Goal: Task Accomplishment & Management: Complete application form

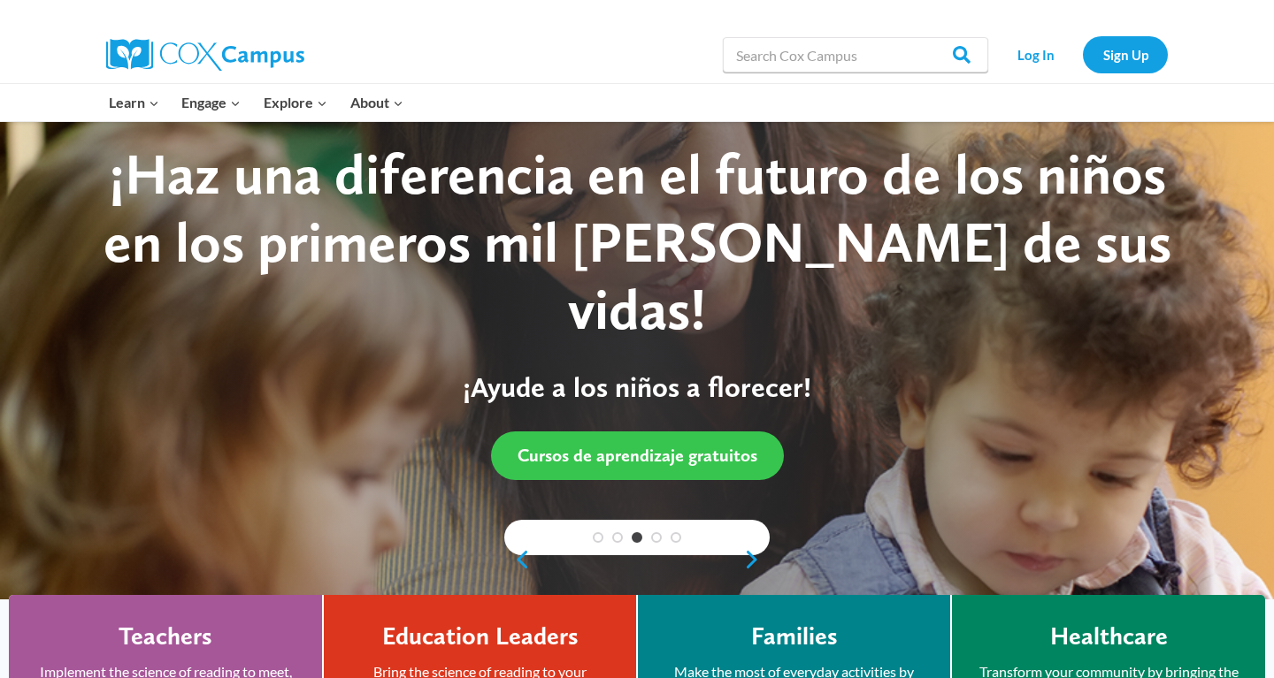
scroll to position [31, 0]
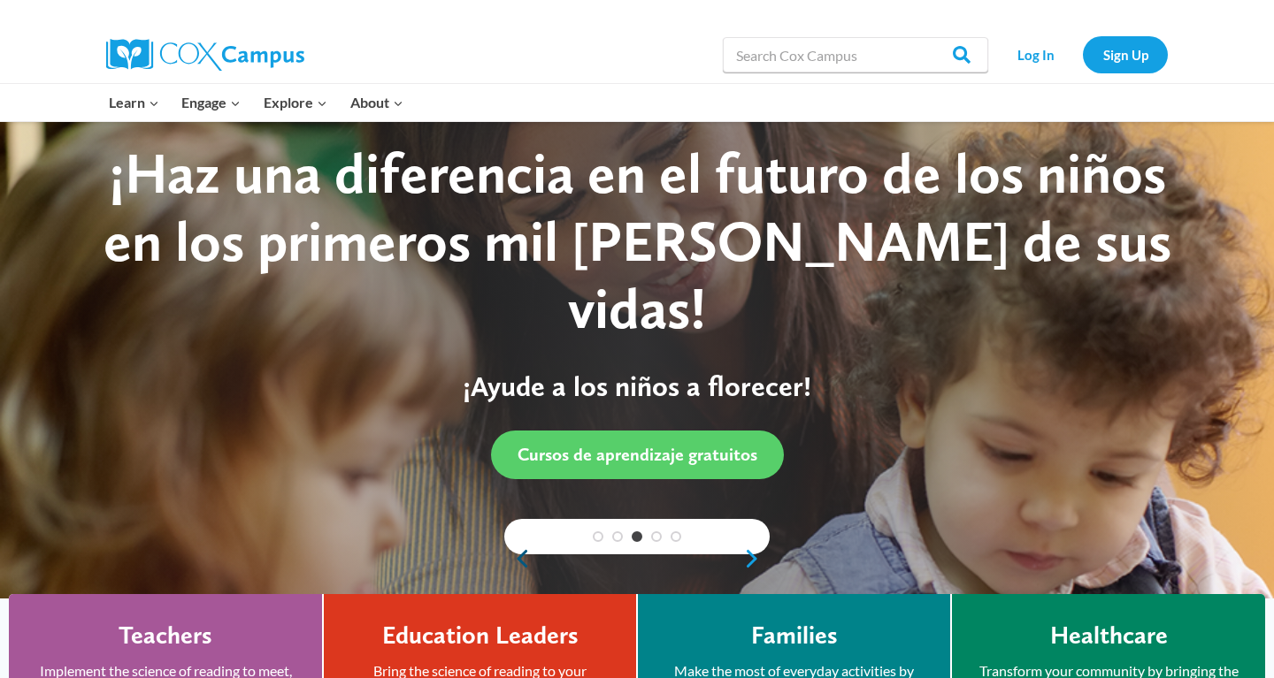
click at [520, 560] on link "Previous" at bounding box center [517, 558] width 27 height 21
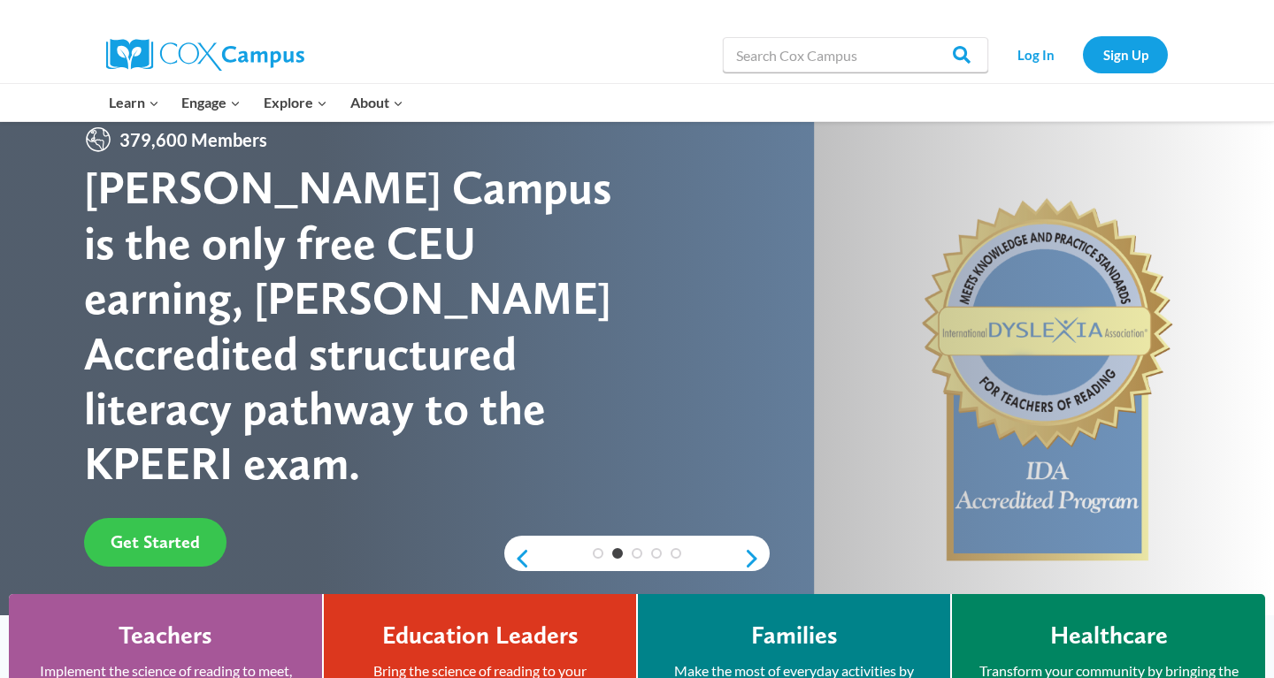
click at [183, 532] on span "Get Started" at bounding box center [155, 542] width 89 height 21
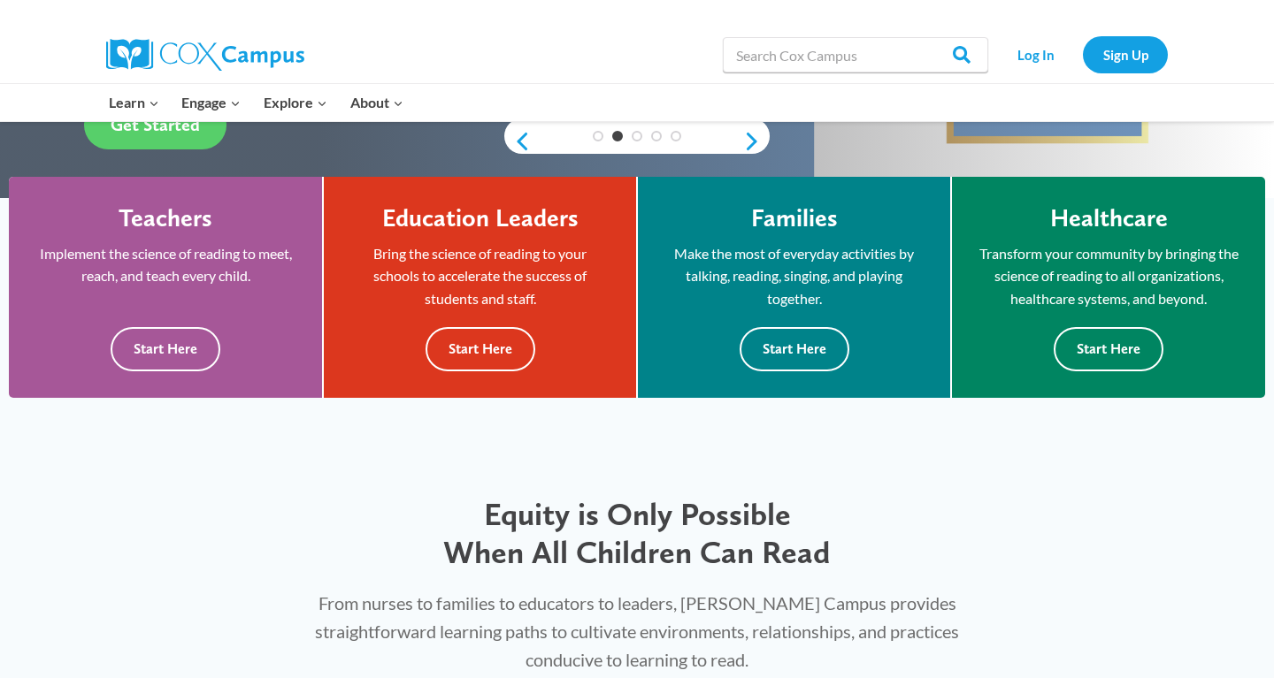
scroll to position [453, 0]
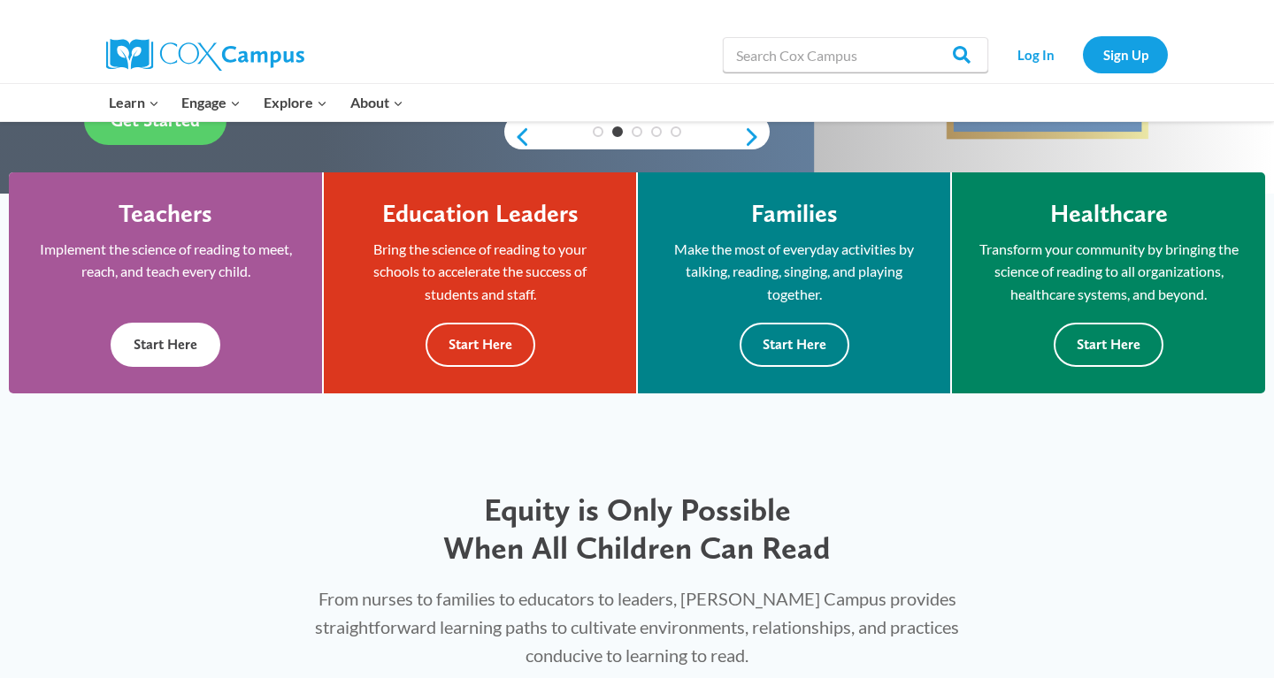
click at [170, 332] on button "Start Here" at bounding box center [166, 344] width 110 height 43
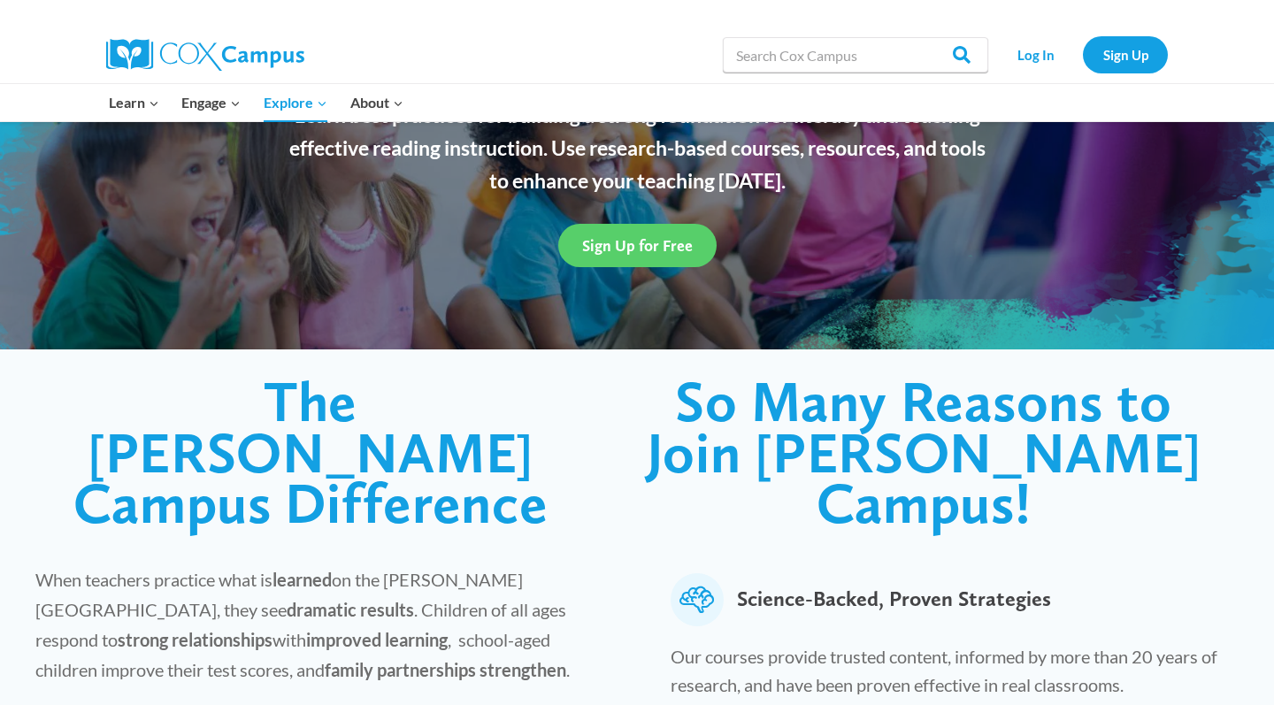
scroll to position [207, 0]
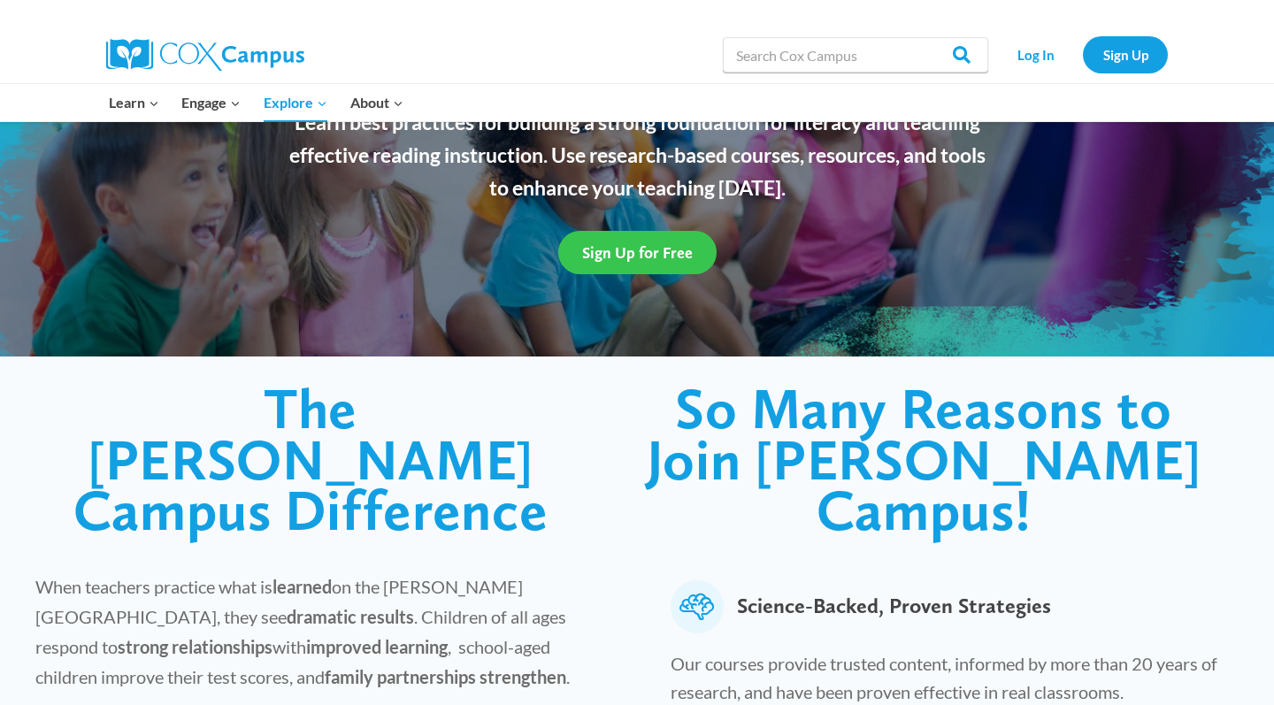
click at [673, 250] on span "Sign Up for Free" at bounding box center [637, 252] width 111 height 19
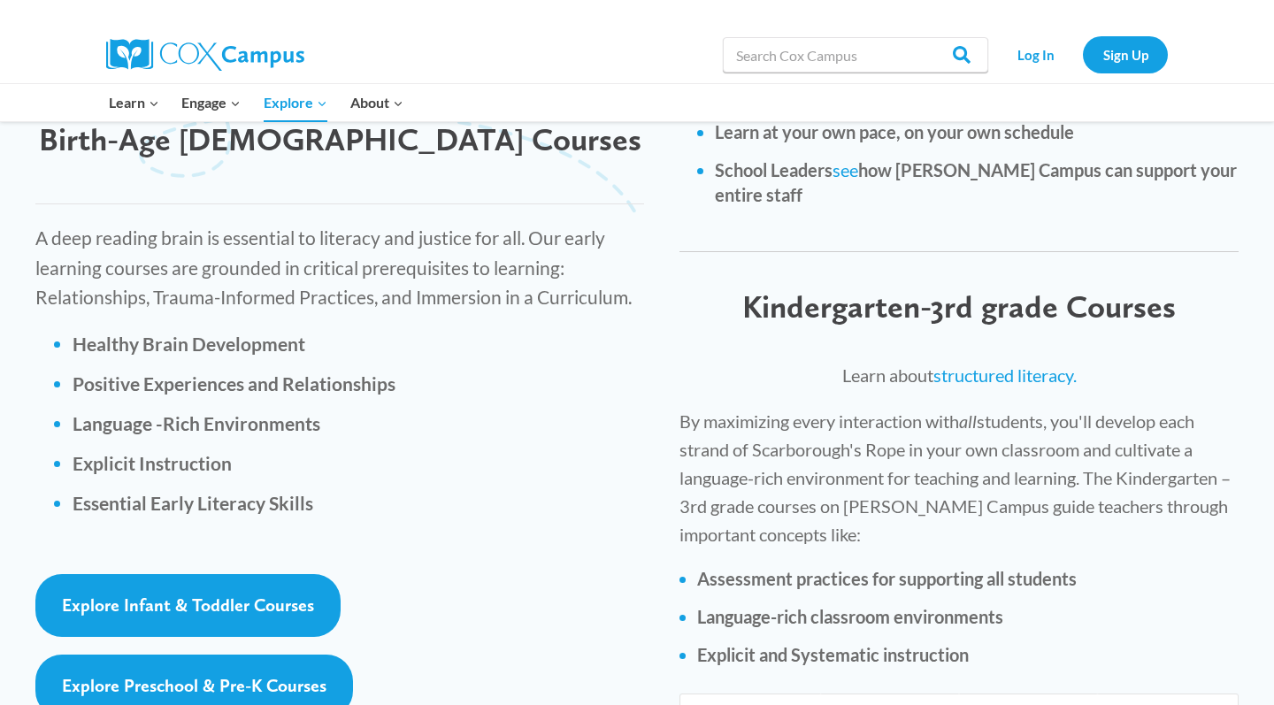
scroll to position [2417, 0]
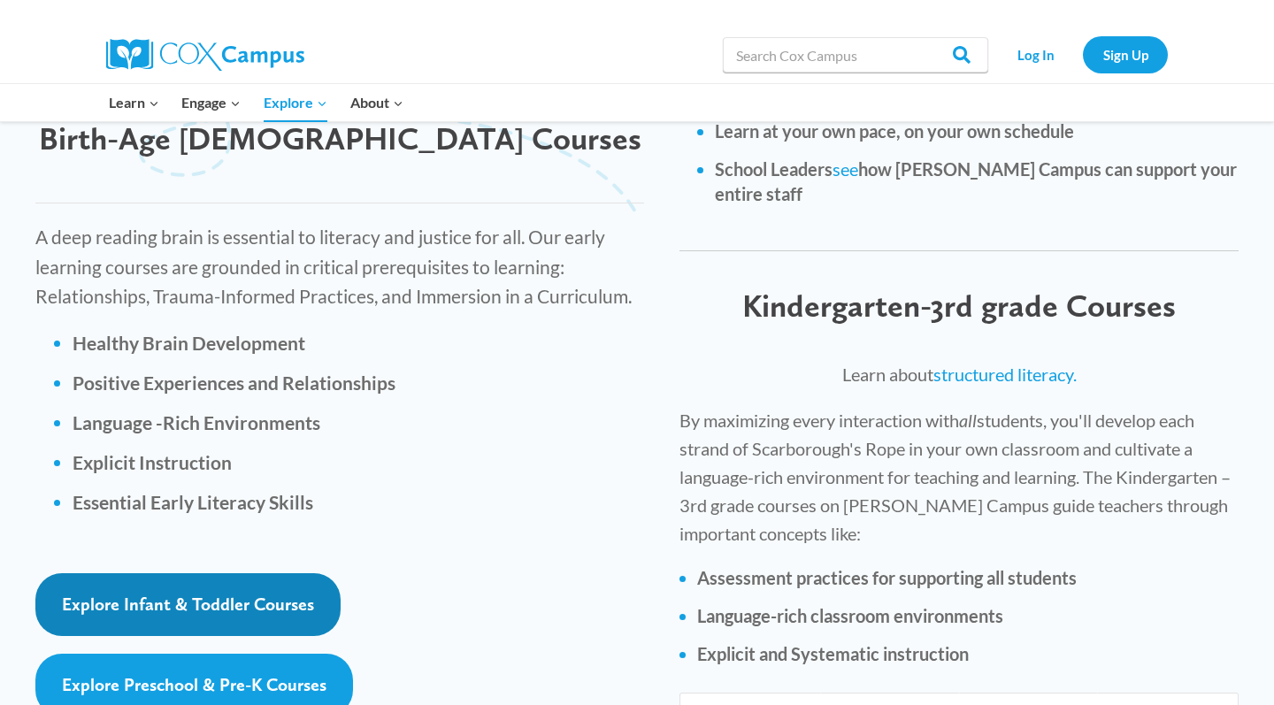
click at [288, 573] on link "Explore Infant & Toddler Courses" at bounding box center [187, 604] width 305 height 63
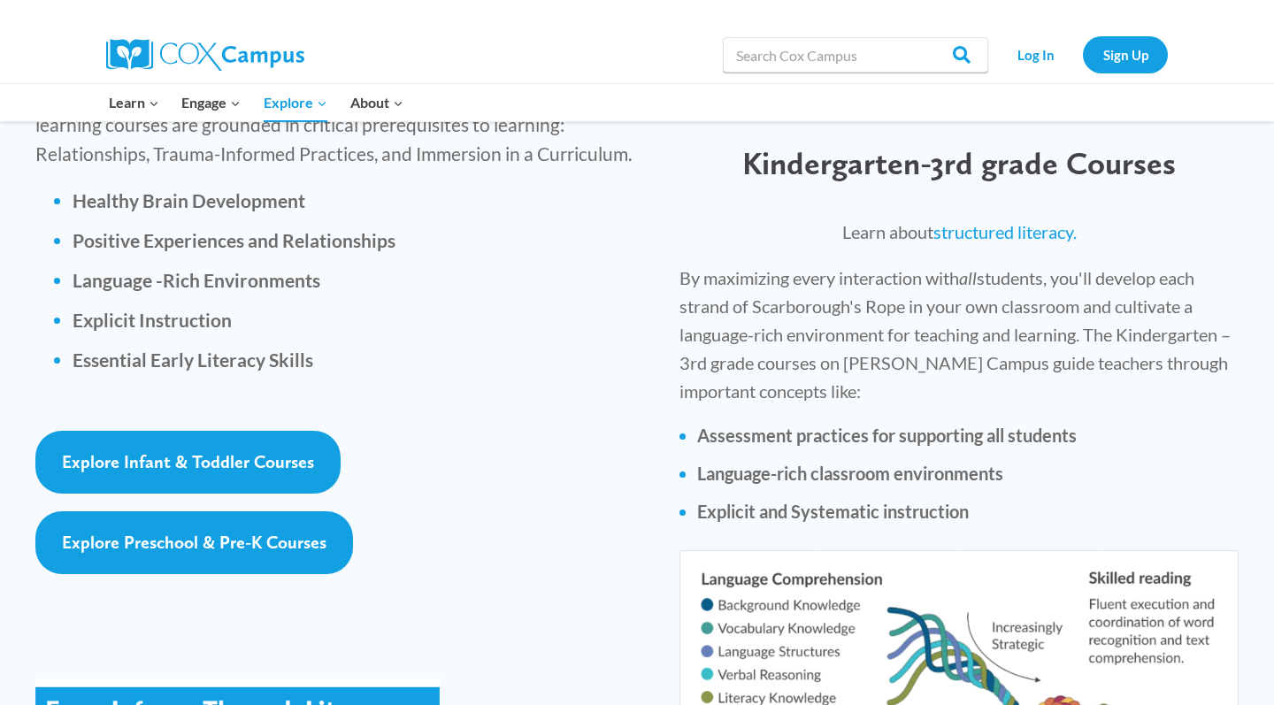
scroll to position [2567, 0]
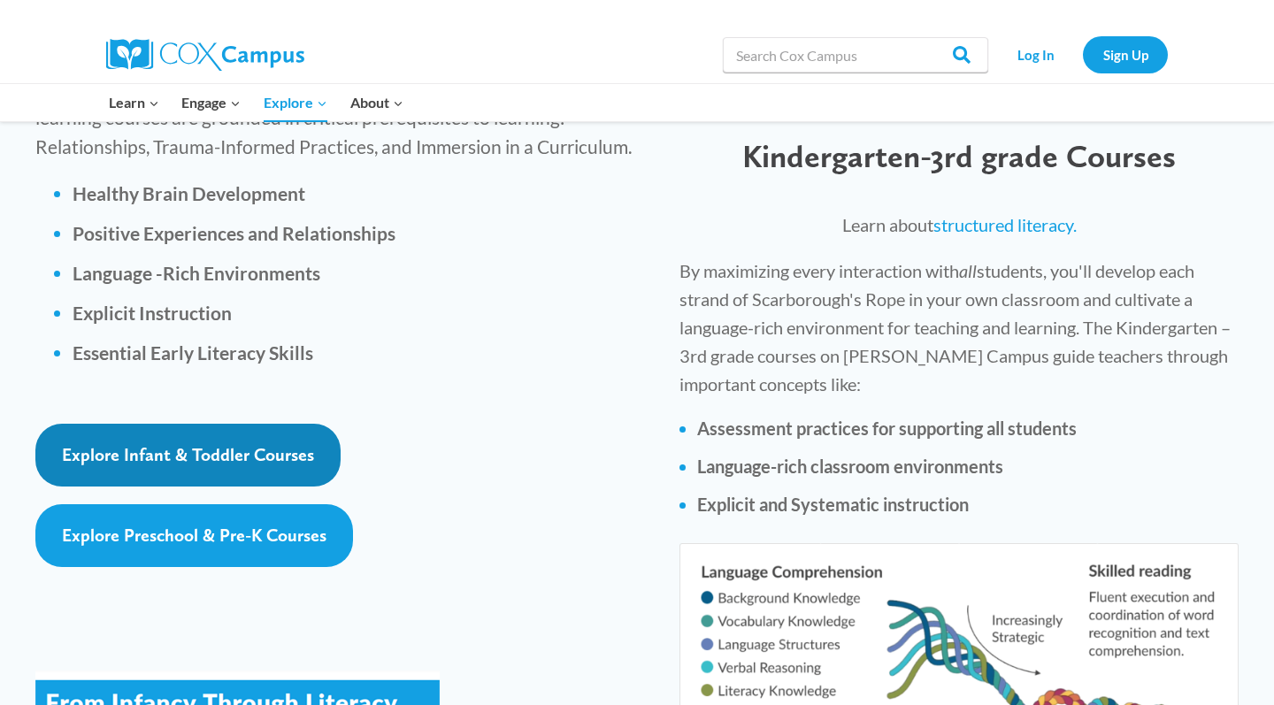
click at [251, 444] on span "Explore Infant & Toddler Courses" at bounding box center [188, 454] width 252 height 21
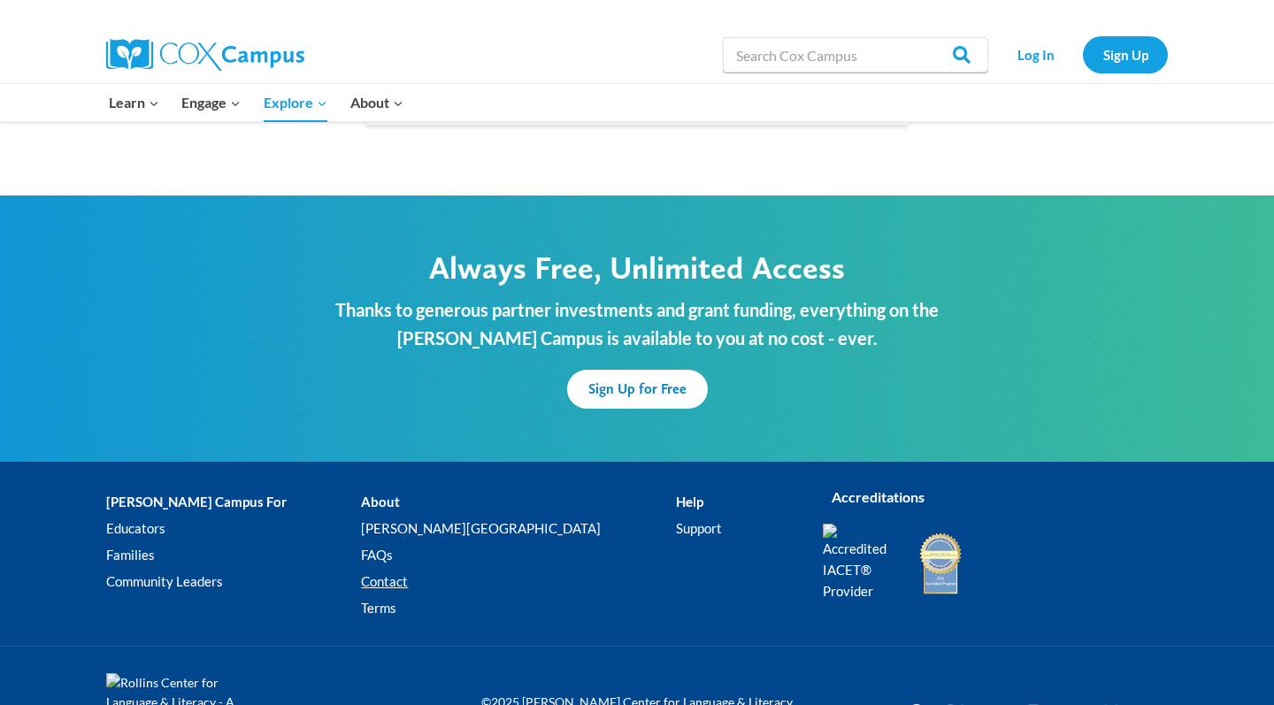
scroll to position [5347, 0]
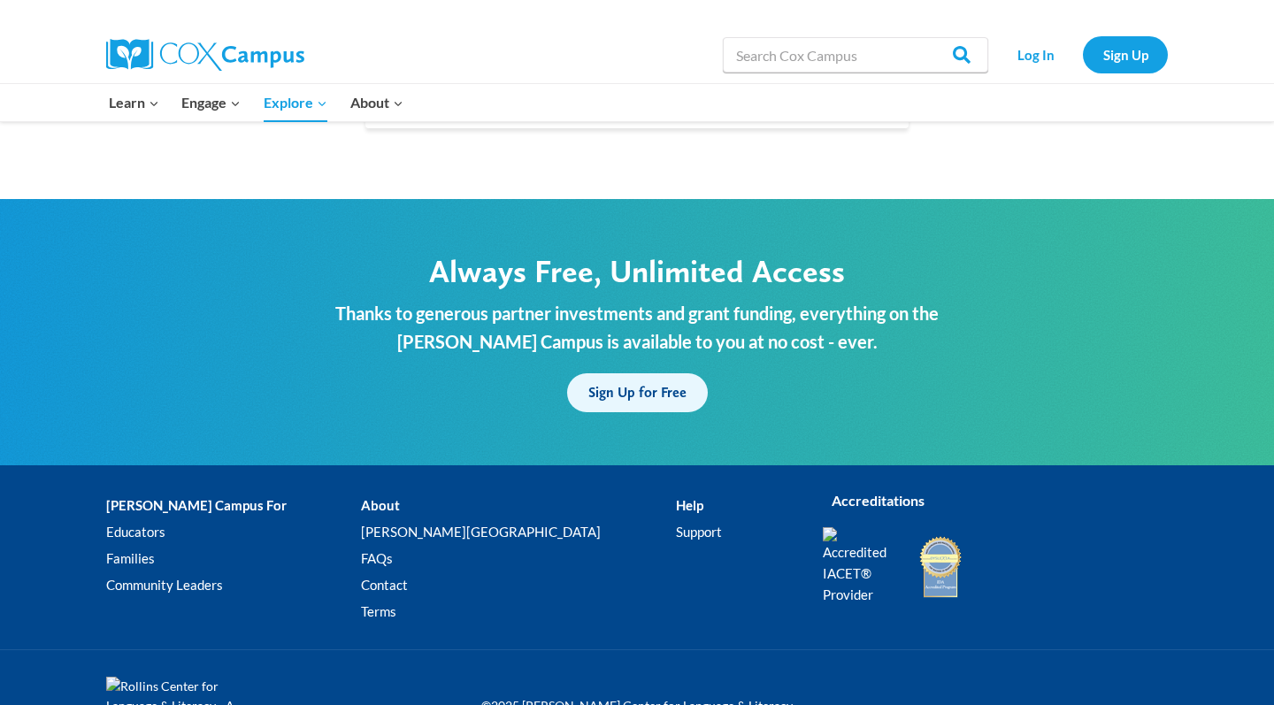
click at [628, 384] on span "Sign Up for Free" at bounding box center [637, 392] width 98 height 17
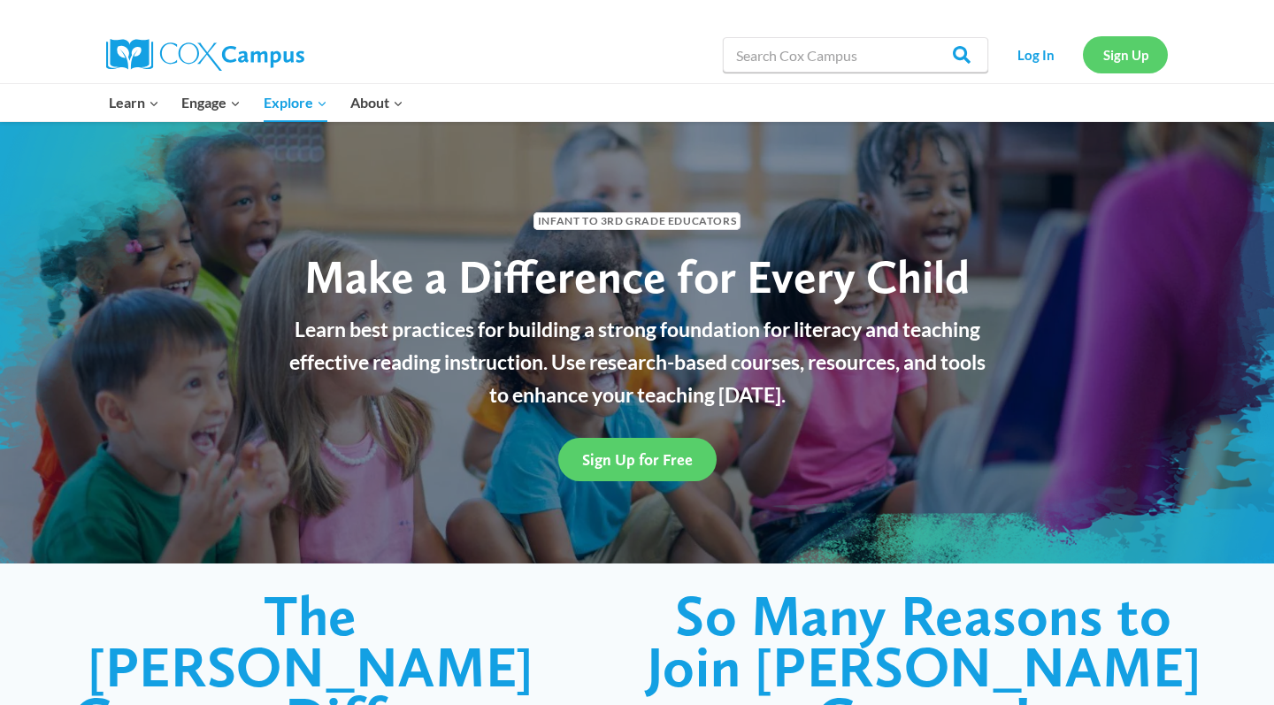
click at [1123, 45] on link "Sign Up" at bounding box center [1125, 54] width 85 height 36
click at [654, 462] on span "Sign Up for Free" at bounding box center [637, 459] width 111 height 19
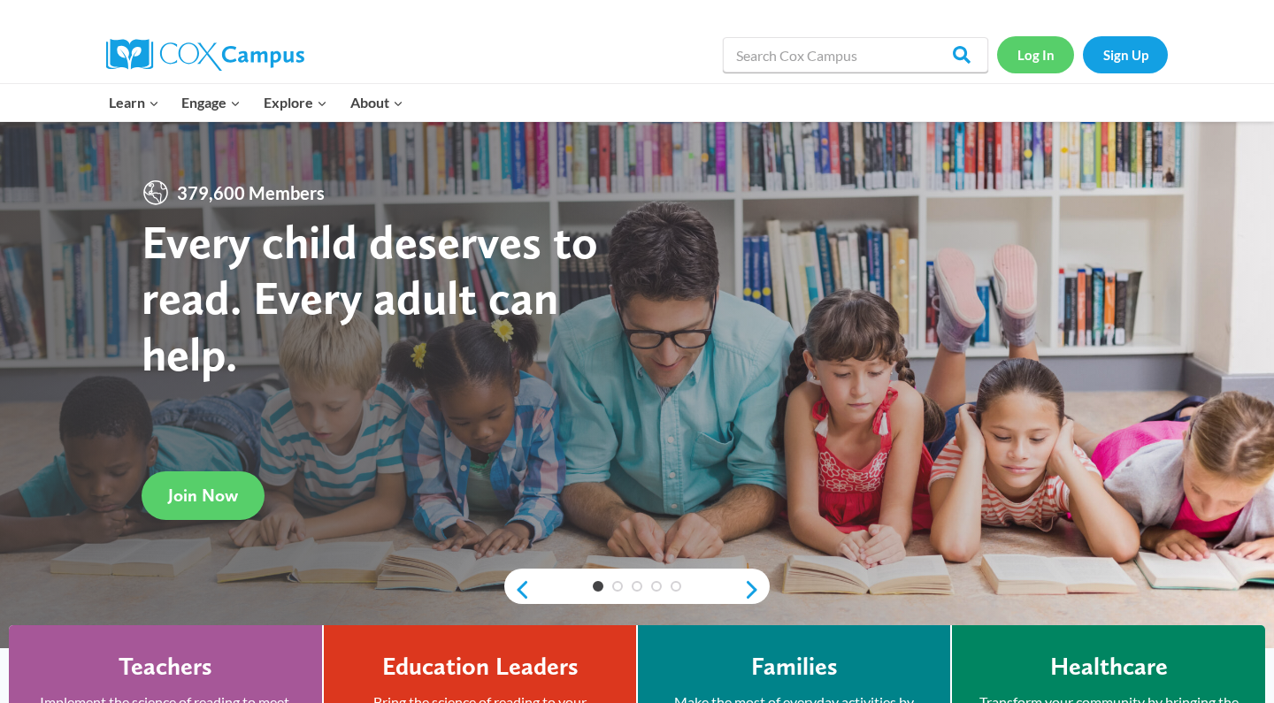
click at [626, 55] on link "Log In" at bounding box center [1035, 54] width 77 height 36
